Goal: Communication & Community: Participate in discussion

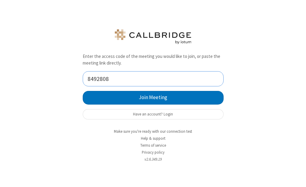
type input "8492808"
click at [83, 91] on button "Join Meeting" at bounding box center [153, 98] width 141 height 14
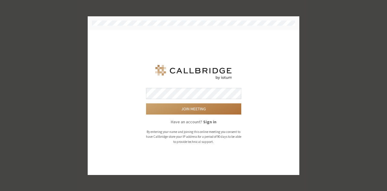
click at [240, 107] on button "Join meeting" at bounding box center [193, 109] width 95 height 11
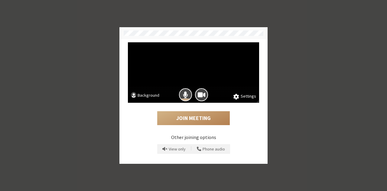
click at [148, 94] on button "Background" at bounding box center [145, 96] width 28 height 8
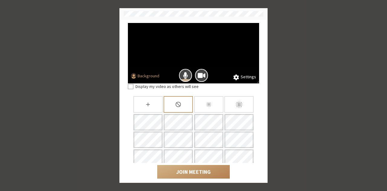
click at [235, 107] on icon "Blur background" at bounding box center [239, 105] width 8 height 8
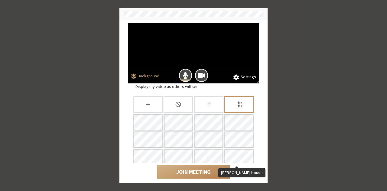
scroll to position [56, 0]
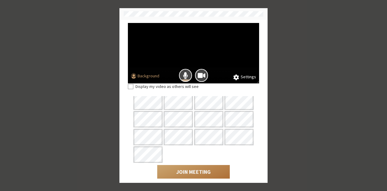
click at [189, 171] on button "Join Meeting" at bounding box center [193, 172] width 73 height 14
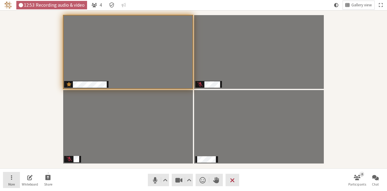
click at [11, 183] on span "More" at bounding box center [11, 185] width 7 height 4
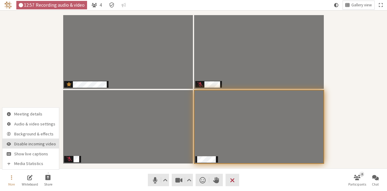
click at [21, 142] on span "Disable incoming video" at bounding box center [35, 144] width 42 height 5
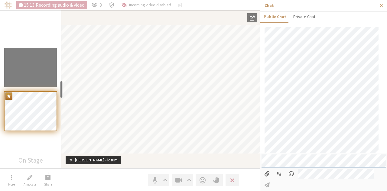
scroll to position [31, 0]
click at [268, 179] on input "File picker" at bounding box center [267, 174] width 11 height 10
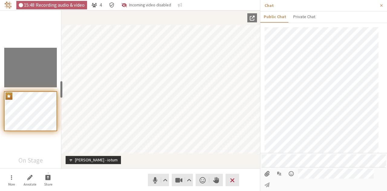
click at [270, 179] on input "File picker" at bounding box center [267, 174] width 11 height 10
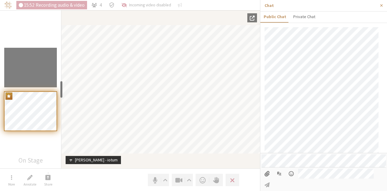
type input "C:\fakepath\Screenshot_20250820_202939_Chrome.jpg"
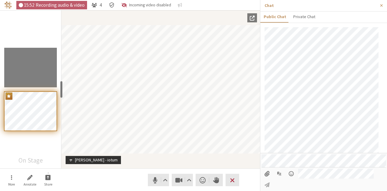
scroll to position [51, 0]
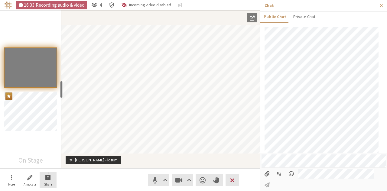
click at [48, 178] on span "Start sharing" at bounding box center [47, 177] width 5 height 7
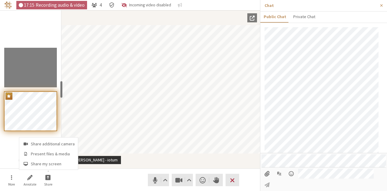
scroll to position [122, 0]
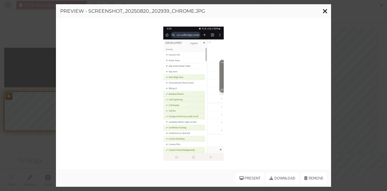
click at [305, 8] on span "Close modal" at bounding box center [325, 11] width 5 height 8
click at [305, 12] on span "Close modal" at bounding box center [325, 11] width 5 height 8
click at [305, 11] on span "Close modal" at bounding box center [325, 11] width 5 height 8
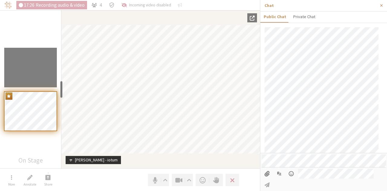
scroll to position [0, 0]
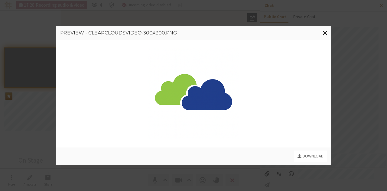
click at [305, 32] on span "Close modal" at bounding box center [325, 33] width 5 height 8
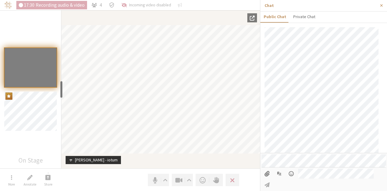
scroll to position [122, 0]
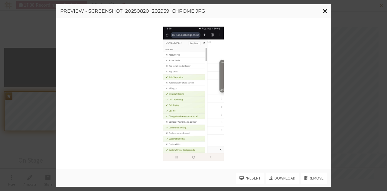
click at [305, 8] on span "Close modal" at bounding box center [325, 11] width 5 height 8
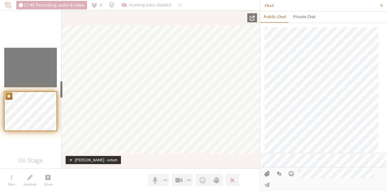
scroll to position [61, 0]
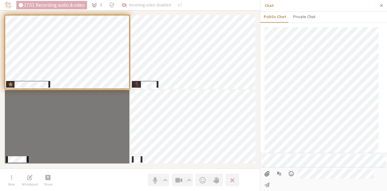
click at [305, 4] on button "Close sidebar" at bounding box center [381, 5] width 11 height 11
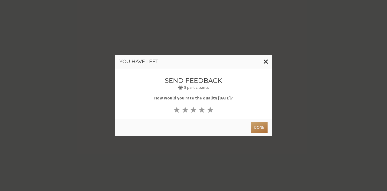
click at [260, 128] on button "Done" at bounding box center [259, 127] width 17 height 11
